Goal: Book appointment/travel/reservation

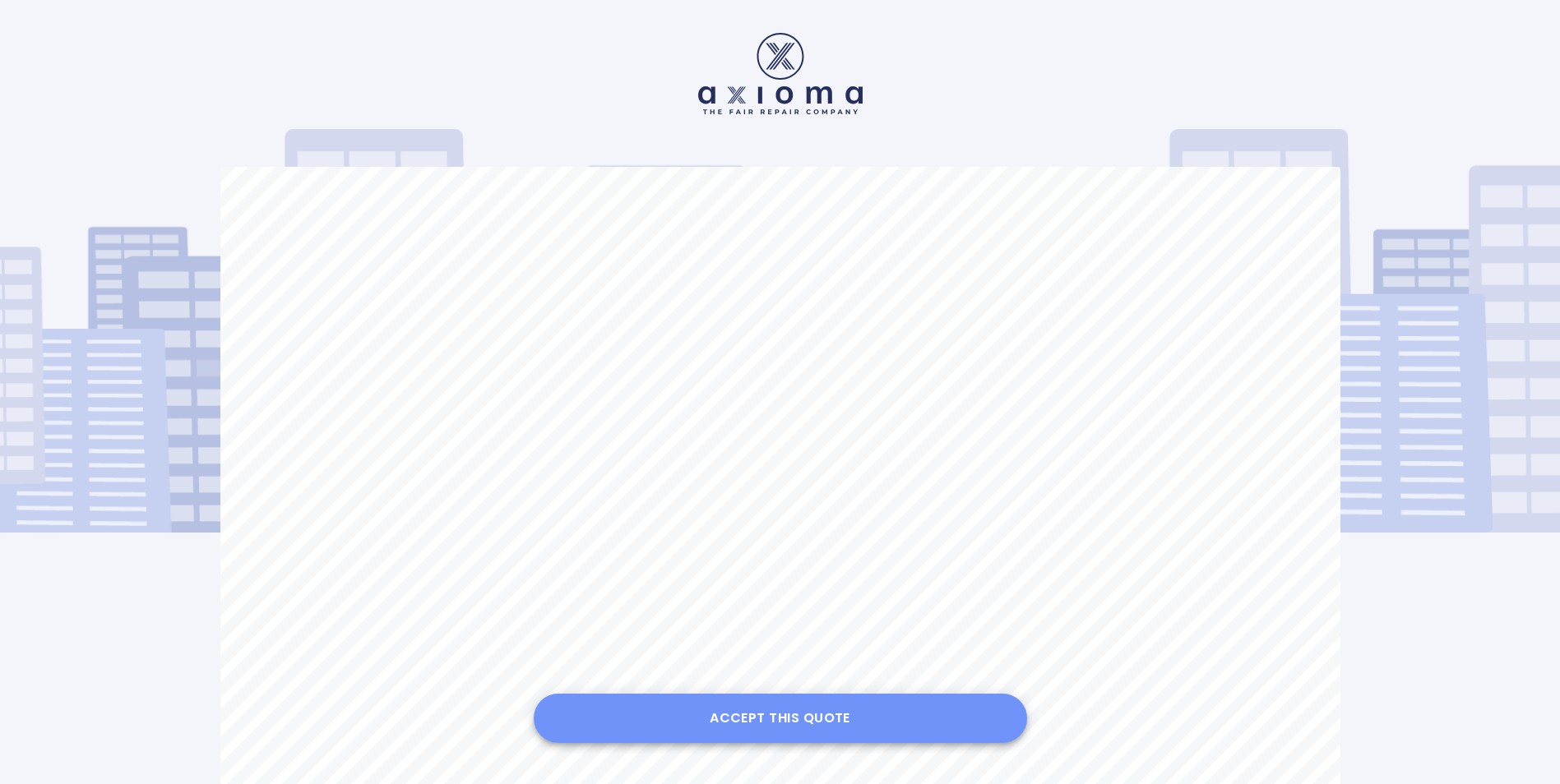
click at [824, 715] on button "Accept this Quote" at bounding box center [780, 719] width 493 height 50
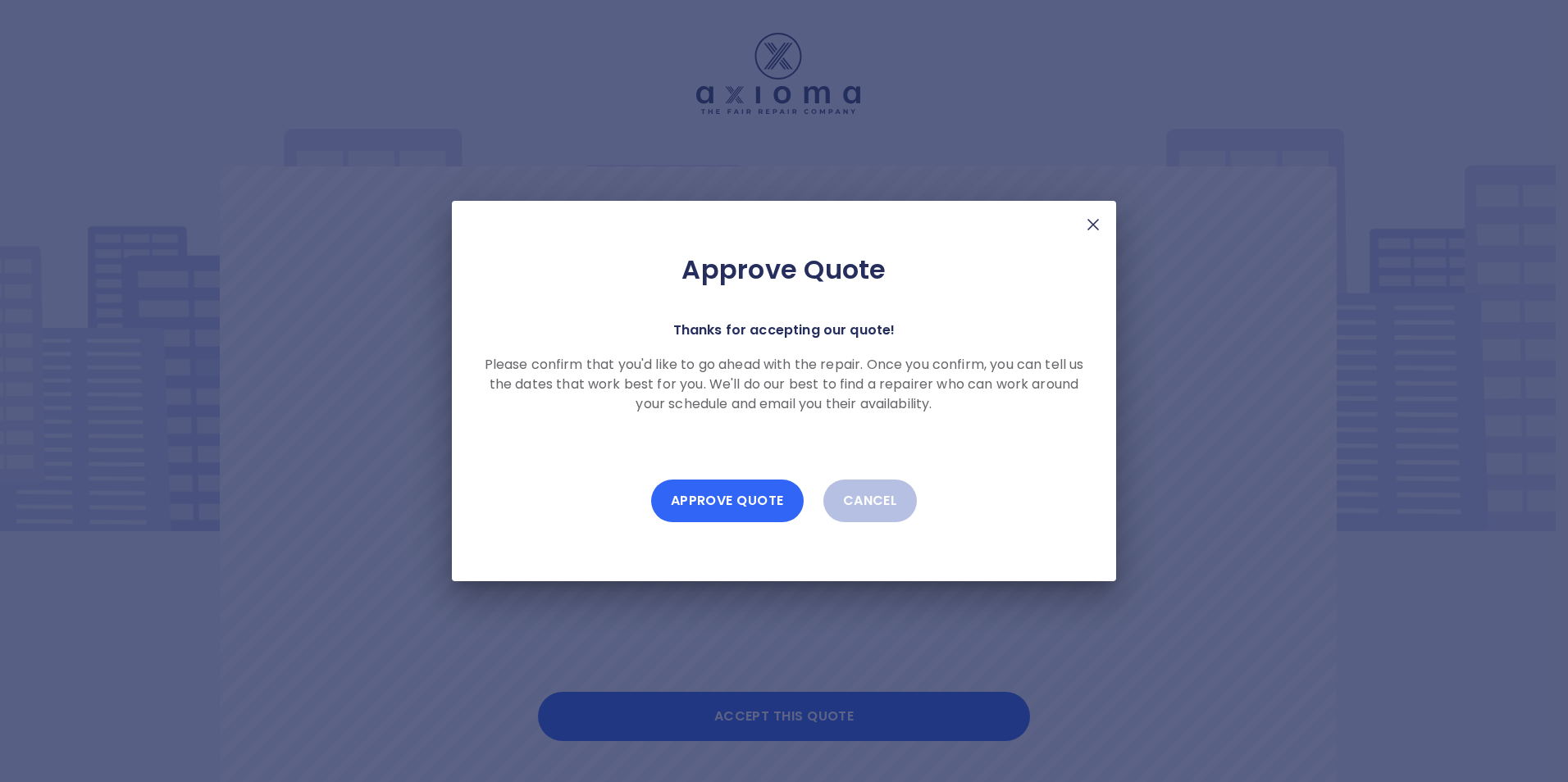
click at [747, 496] on button "Approve Quote" at bounding box center [727, 501] width 152 height 43
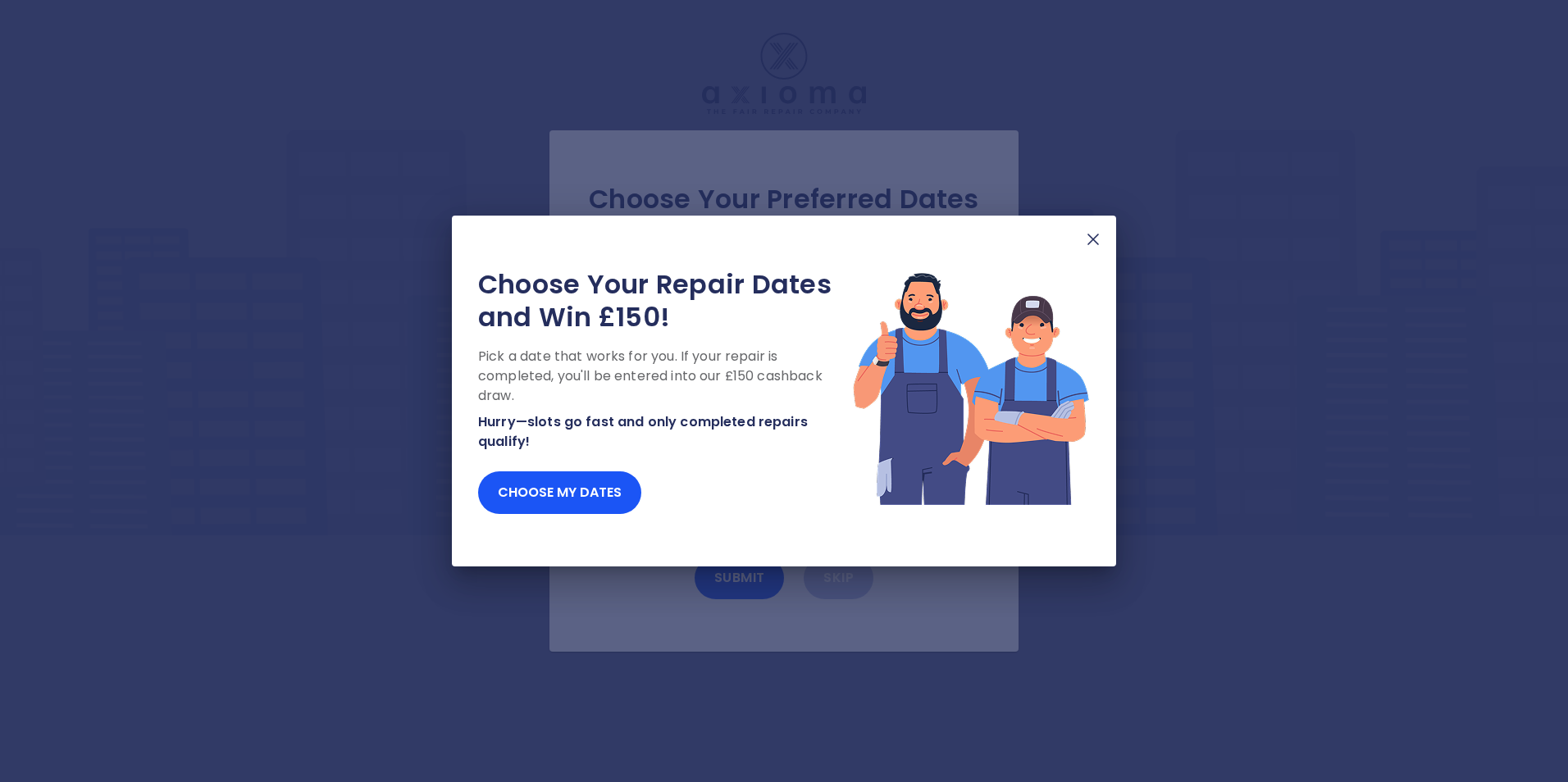
click at [1092, 236] on img at bounding box center [1093, 239] width 20 height 20
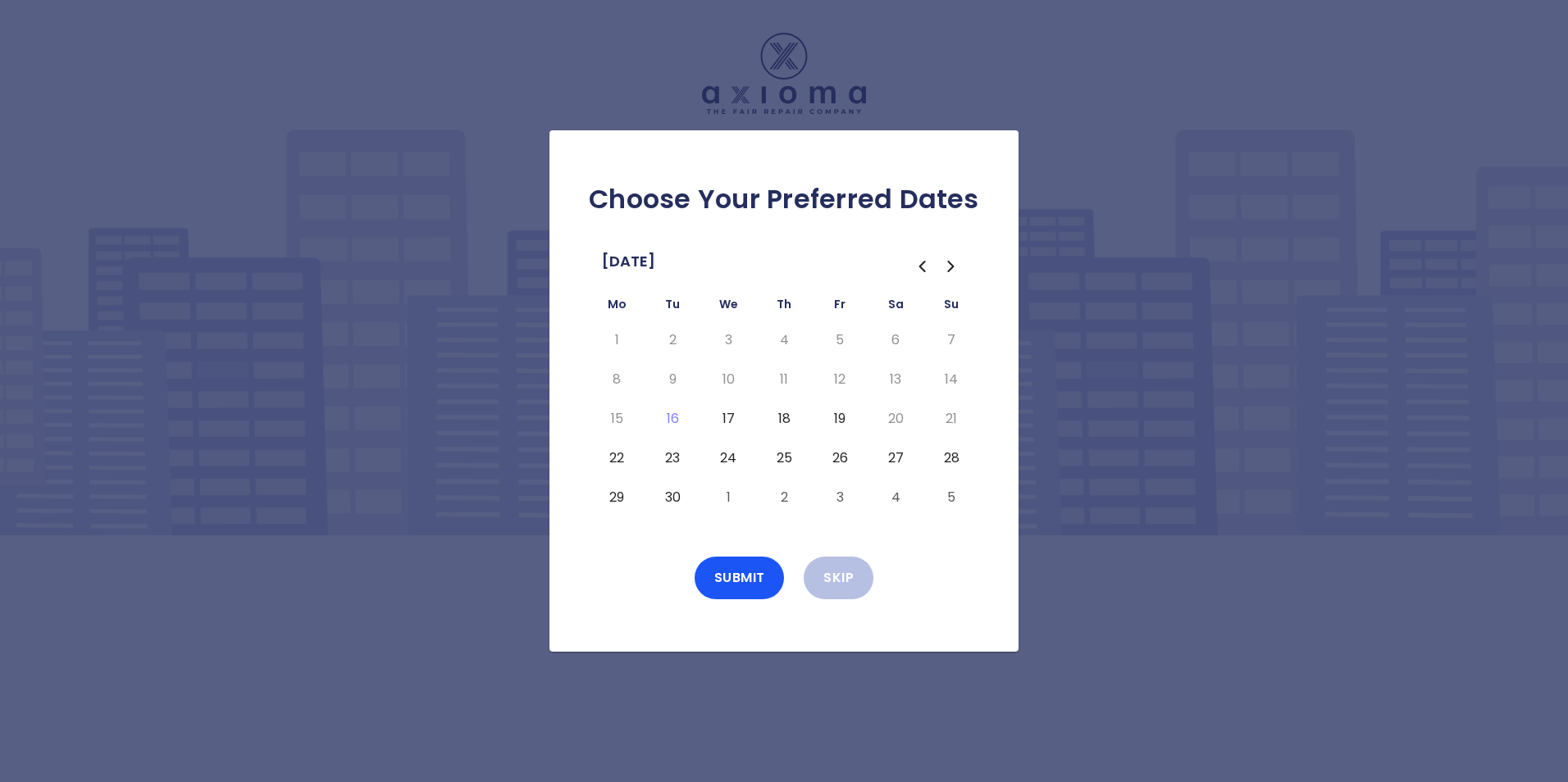
click at [623, 459] on button "22" at bounding box center [617, 458] width 30 height 26
click at [826, 575] on button "Skip" at bounding box center [838, 579] width 70 height 43
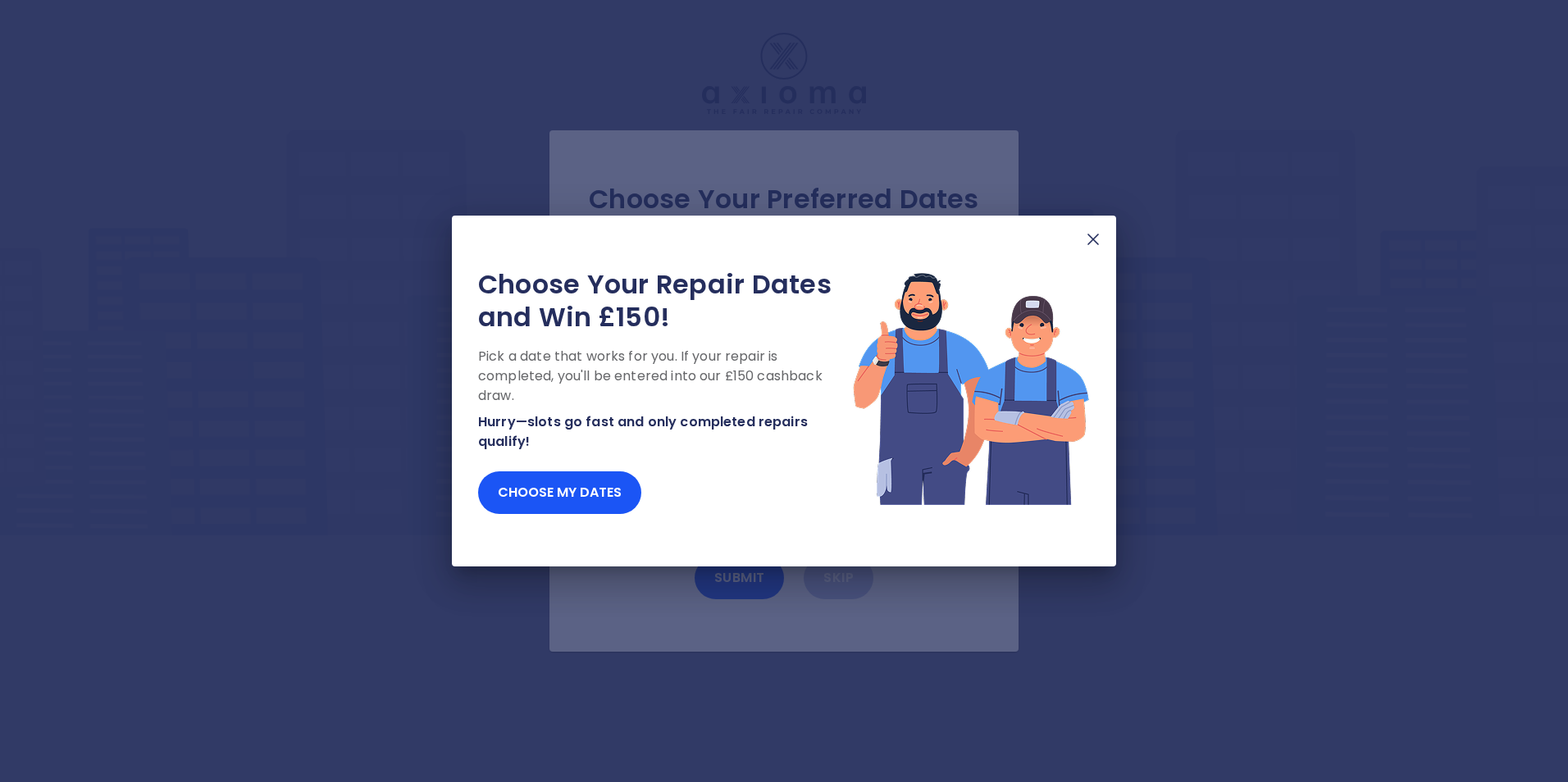
click at [1088, 232] on img at bounding box center [1093, 239] width 20 height 20
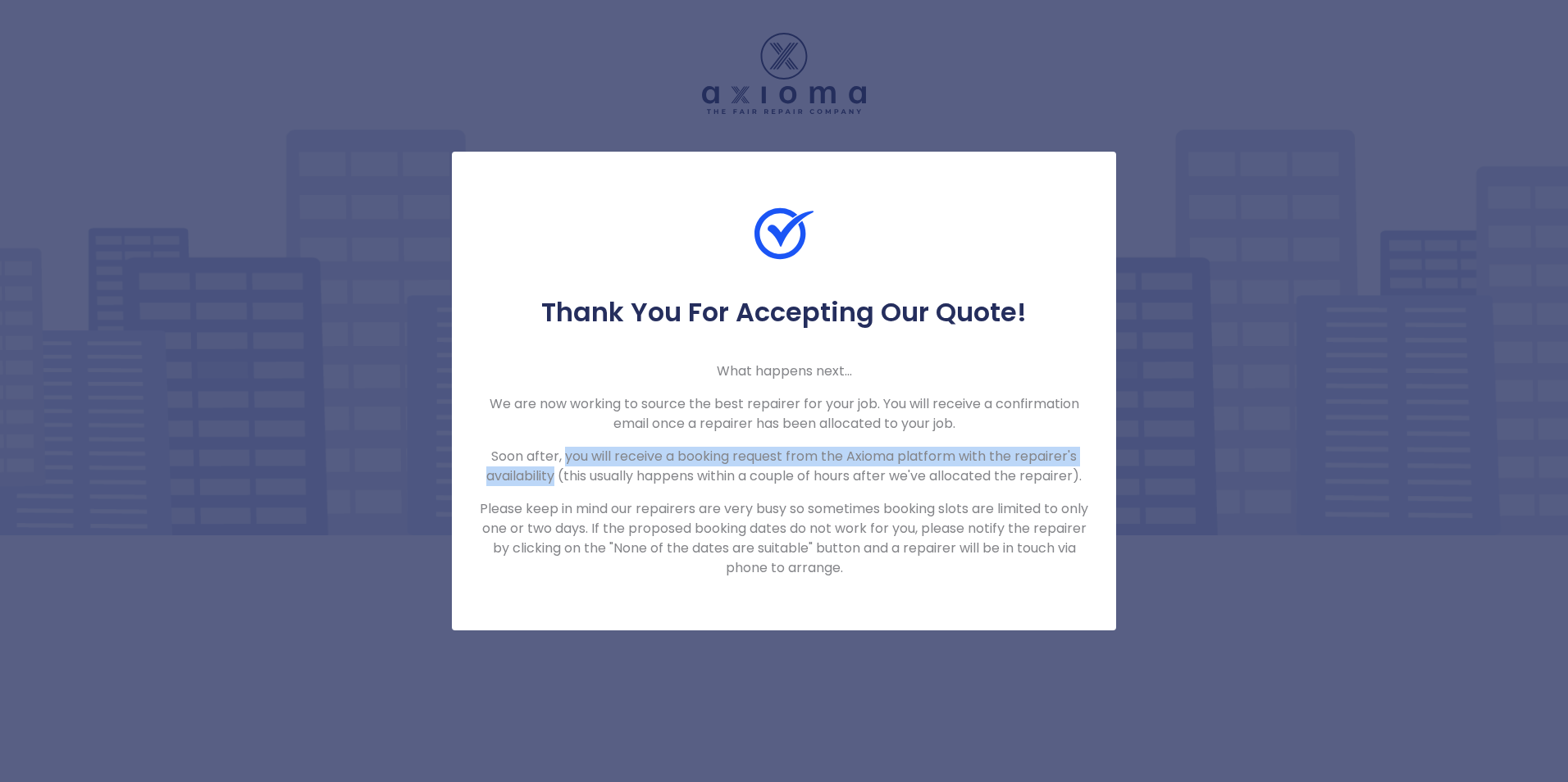
drag, startPoint x: 564, startPoint y: 456, endPoint x: 554, endPoint y: 480, distance: 26.0
click at [554, 480] on p "Soon after, you will receive a booking request from the Axioma platform with th…" at bounding box center [784, 467] width 612 height 39
copy p "you will receive a booking request from the Axioma platform with the repairer's…"
